Goal: Task Accomplishment & Management: Manage account settings

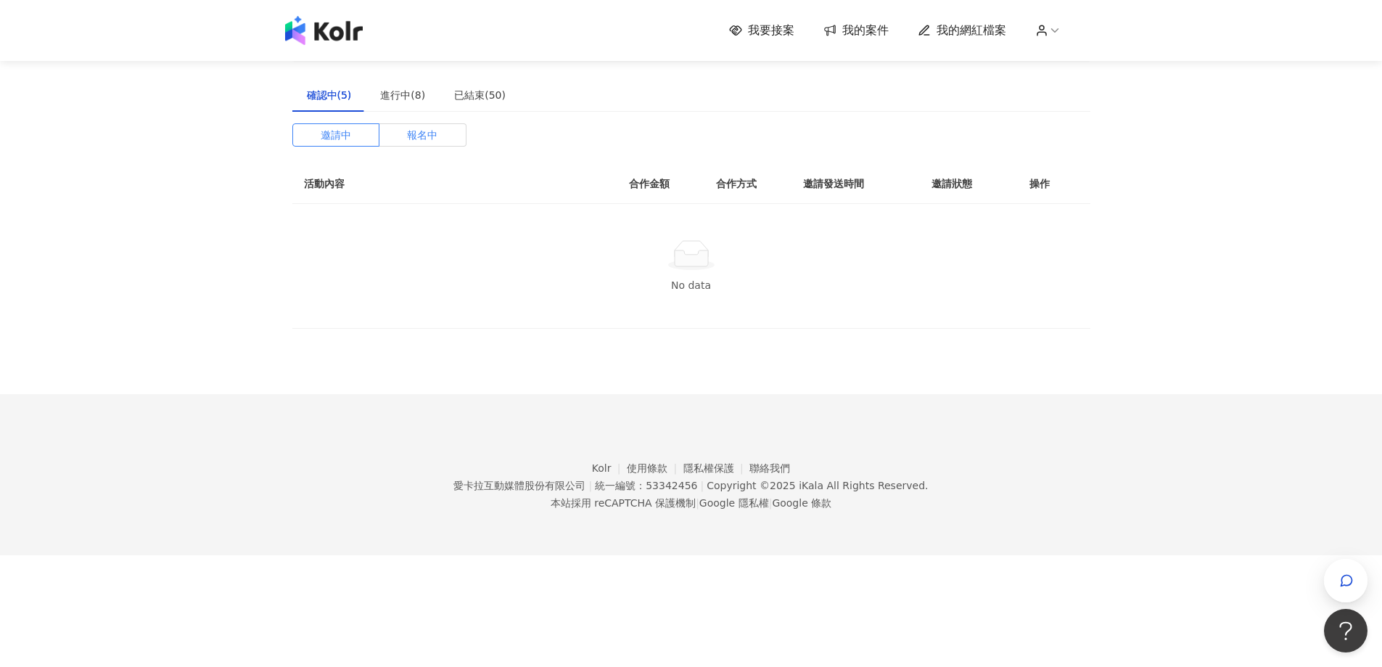
click at [63, 0] on html "我要接案 我的案件 我的網紅檔案 建議執行流程 確認中(5) 進行中(8) 已結束(50) 邀請中 報名中 活動內容 合作金額 合作方式 邀請發送時間 邀請狀…" at bounding box center [691, 333] width 1382 height 667
click at [1345, 577] on icon "button" at bounding box center [1346, 580] width 15 height 15
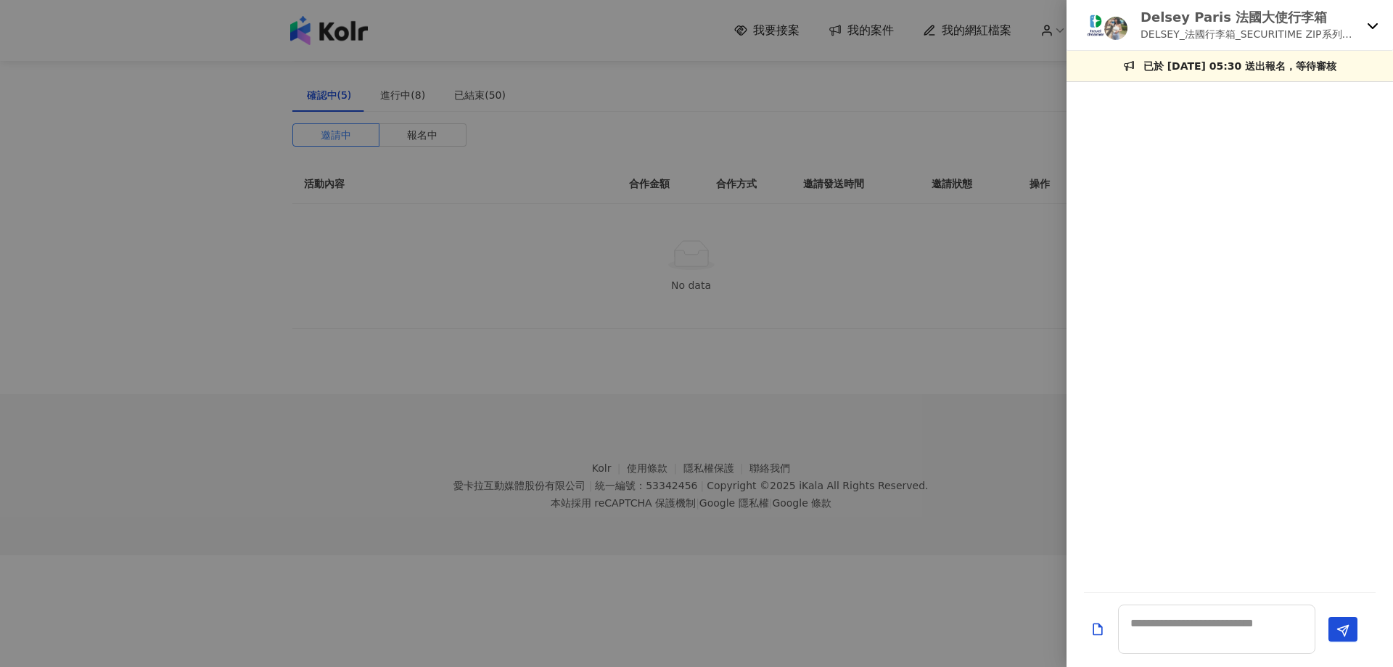
click at [1378, 27] on icon at bounding box center [1373, 26] width 12 height 12
click at [1022, 666] on html "我要接案 我的案件 我的網紅檔案 建議執行流程 確認中(5) 進行中(8) 已結束(50) 邀請中 報名中 活動內容 合作金額 合作方式 邀請發送時間 邀請狀…" at bounding box center [696, 333] width 1393 height 667
click at [1370, 25] on icon at bounding box center [1373, 26] width 10 height 6
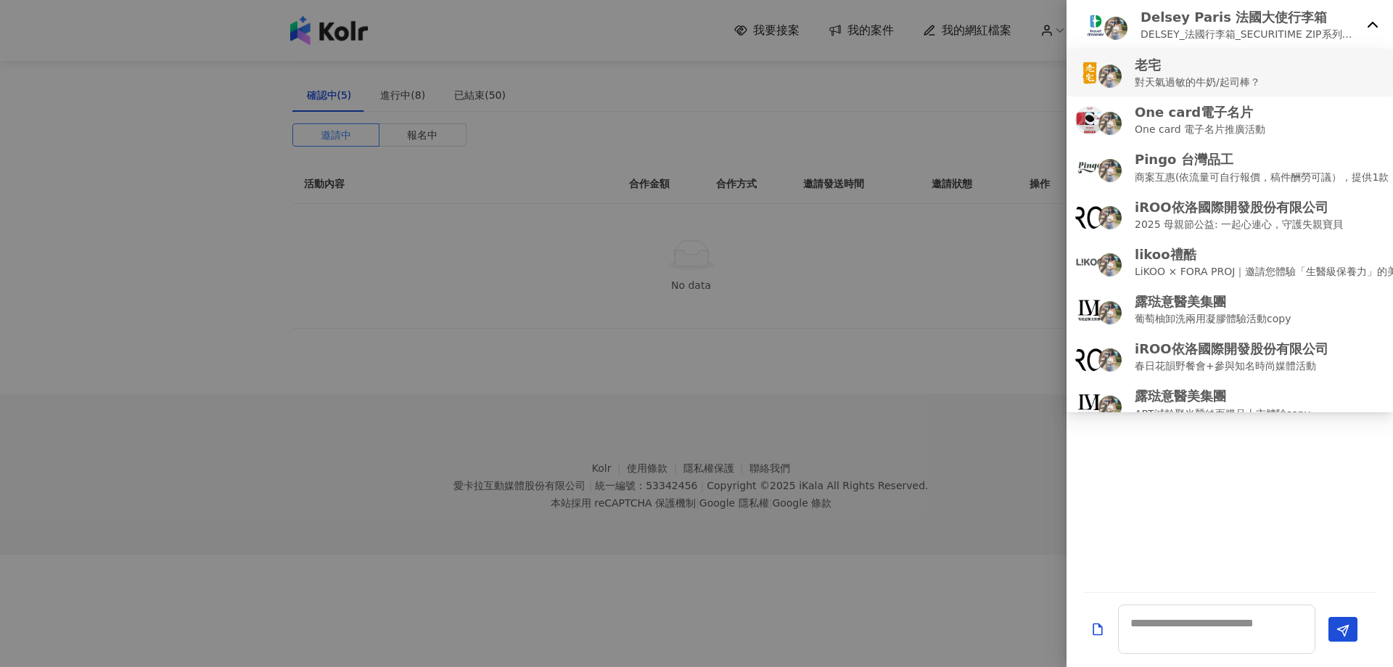
click at [1219, 77] on p "對天氣過敏的牛奶/起司棒？" at bounding box center [1198, 82] width 126 height 16
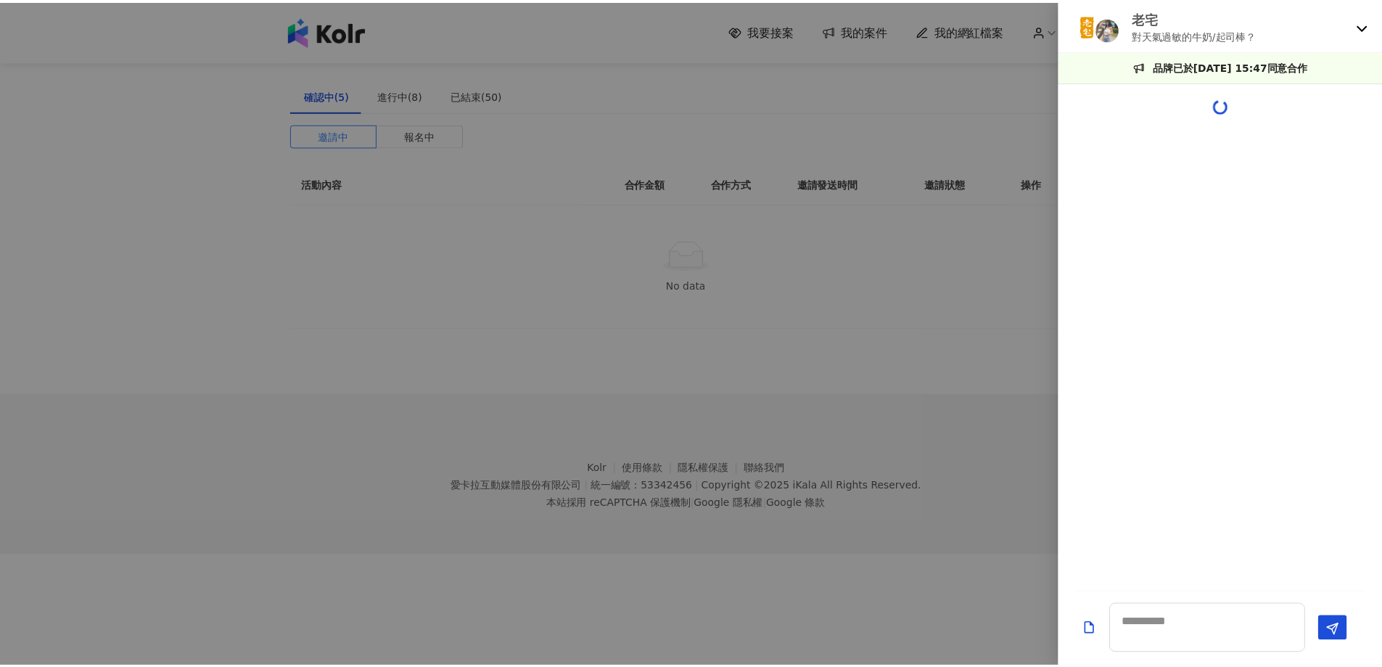
scroll to position [1290, 0]
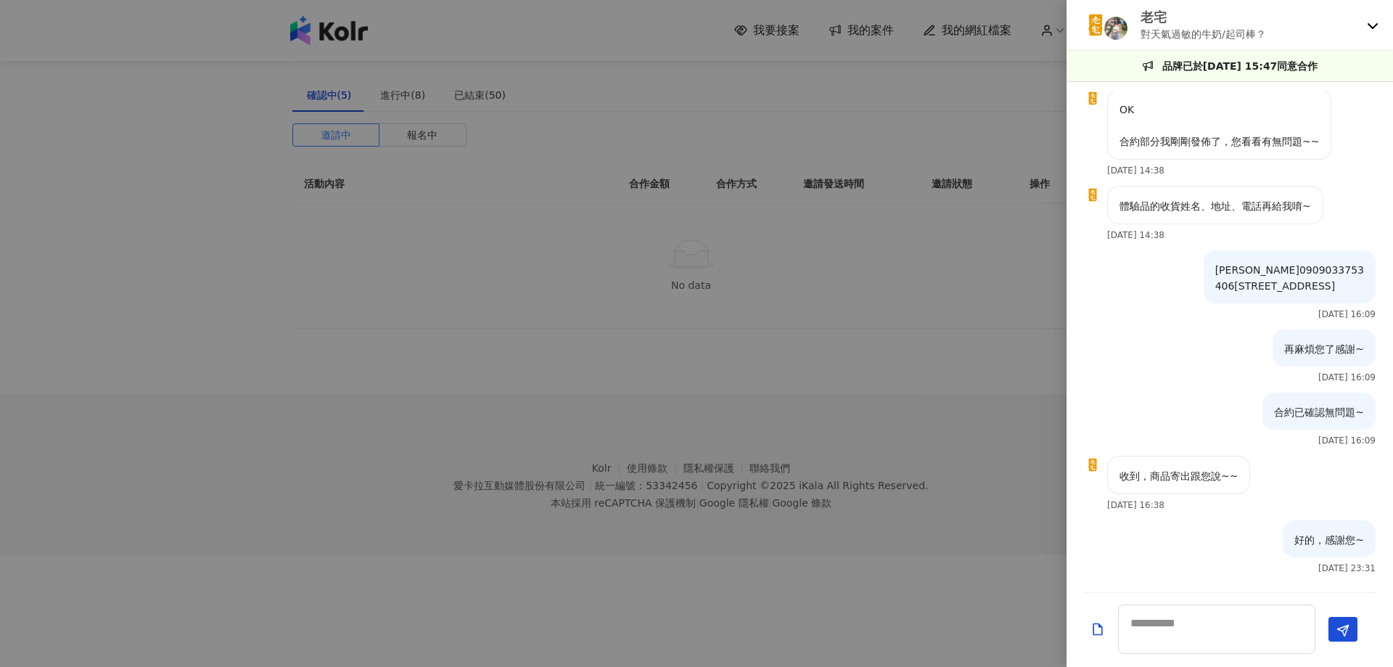
click at [793, 194] on div at bounding box center [696, 333] width 1393 height 667
